Goal: Task Accomplishment & Management: Manage account settings

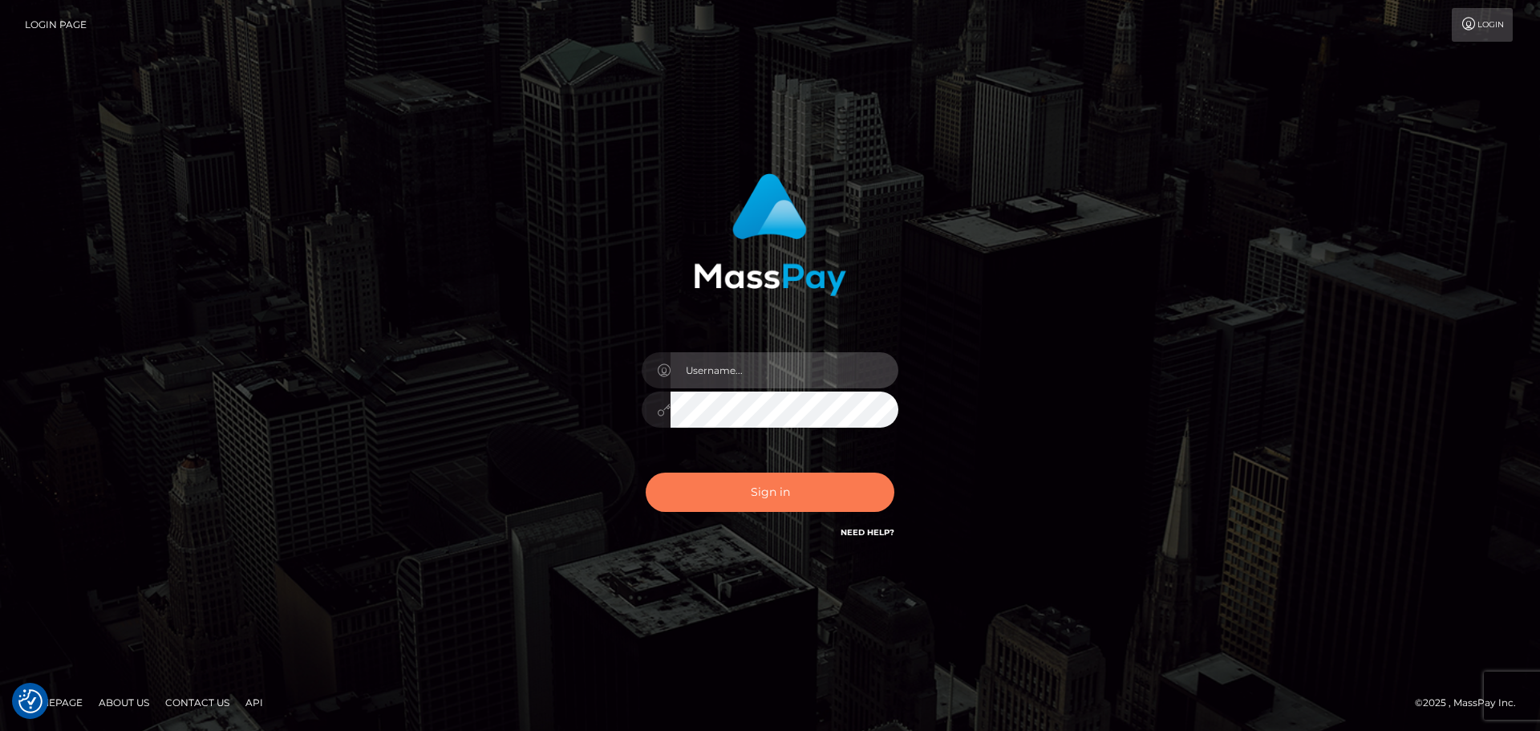
type input "Aurelio.Silversocial"
click at [708, 493] on button "Sign in" at bounding box center [770, 491] width 249 height 39
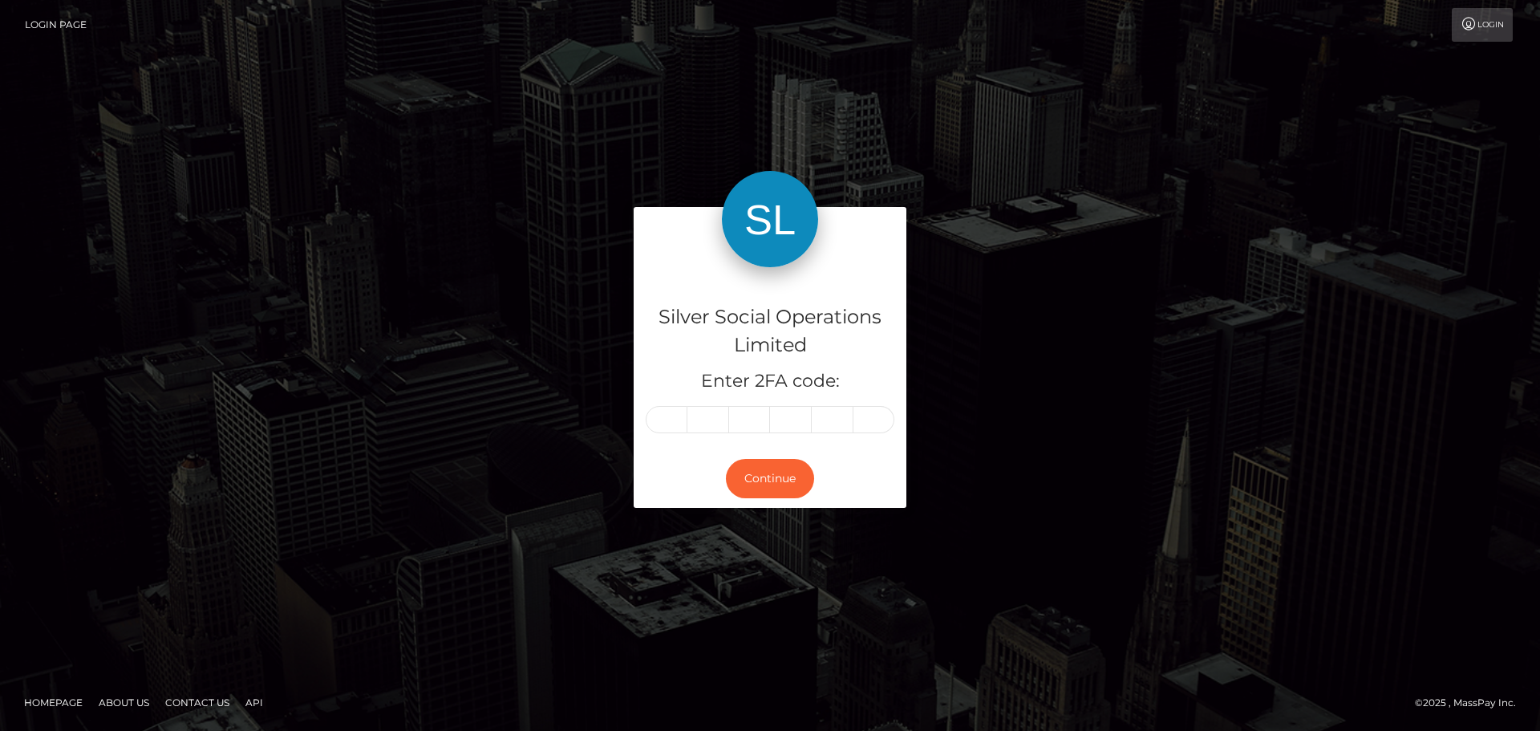
click at [674, 416] on input "text" at bounding box center [667, 419] width 42 height 27
type input "9"
type input "3"
type input "1"
type input "4"
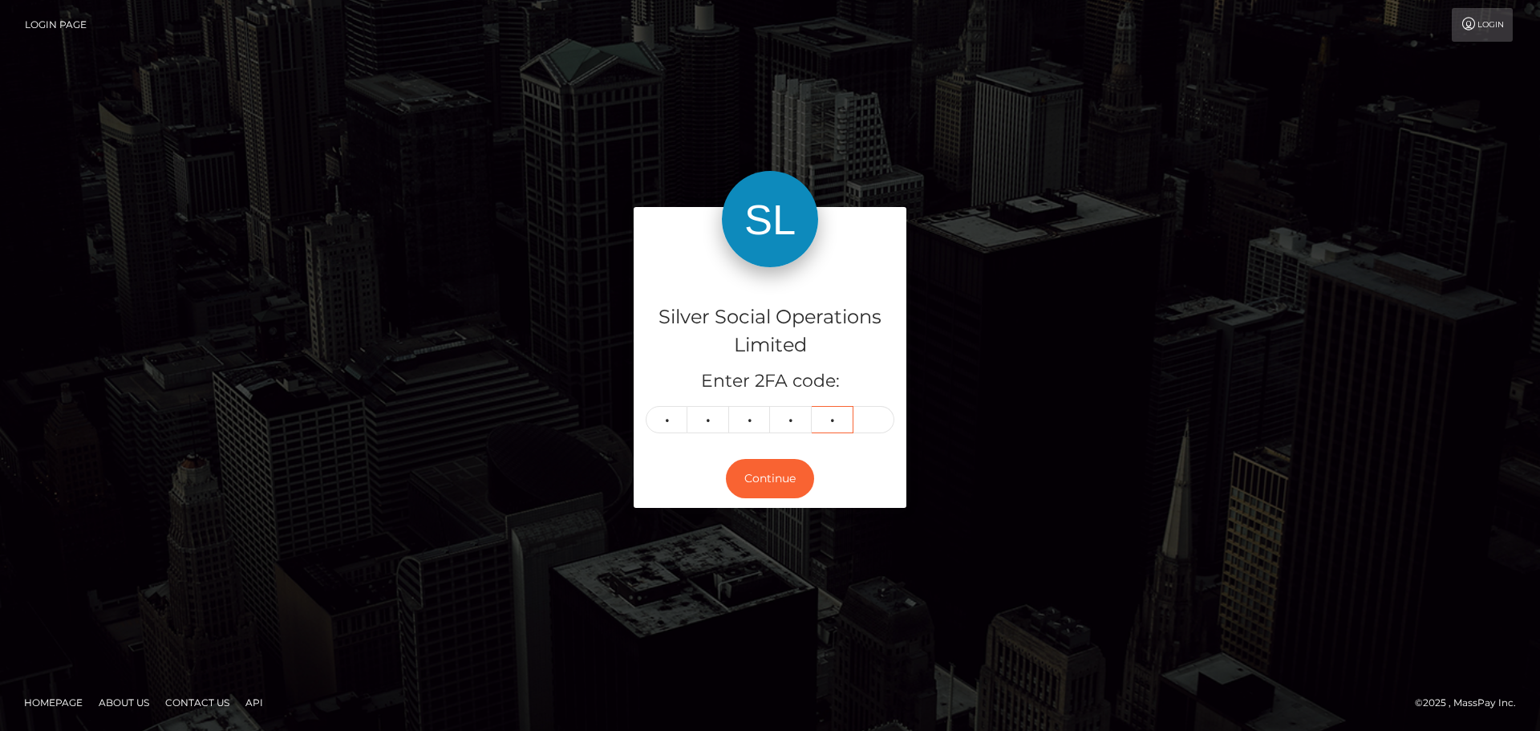
type input "2"
type input "6"
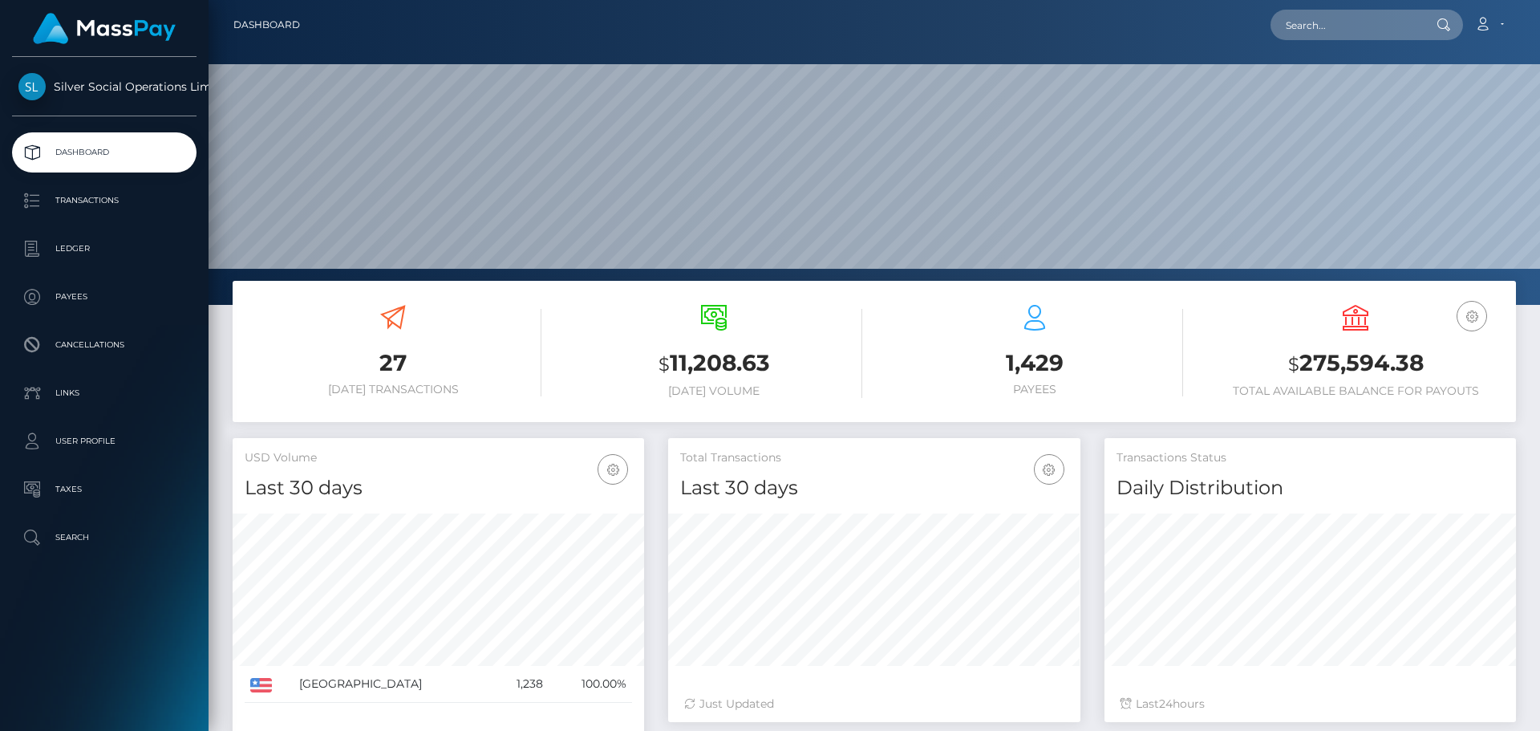
scroll to position [285, 412]
click at [1342, 371] on h3 "$ 275,594.38" at bounding box center [1355, 363] width 297 height 33
click at [1343, 370] on h3 "$ 275,594.38" at bounding box center [1355, 363] width 297 height 33
copy div "$ 275,594.38"
